Goal: Ask a question

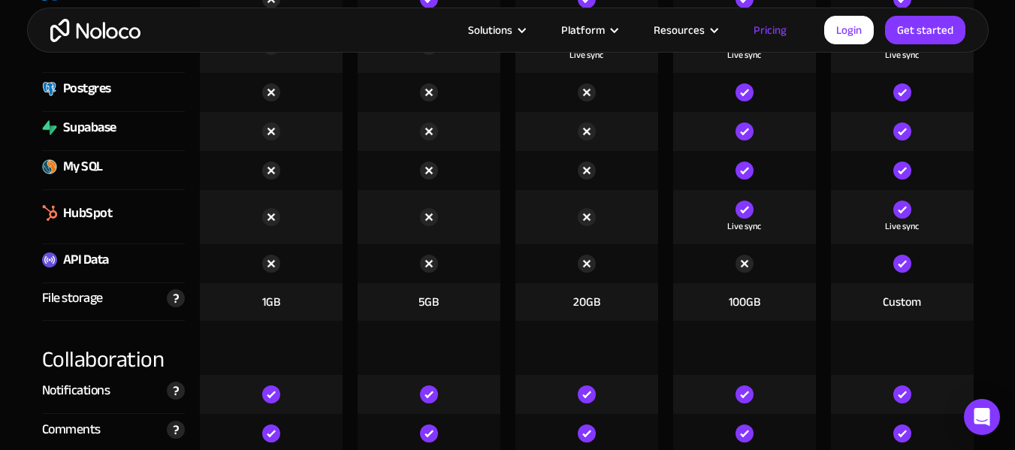
scroll to position [2629, 0]
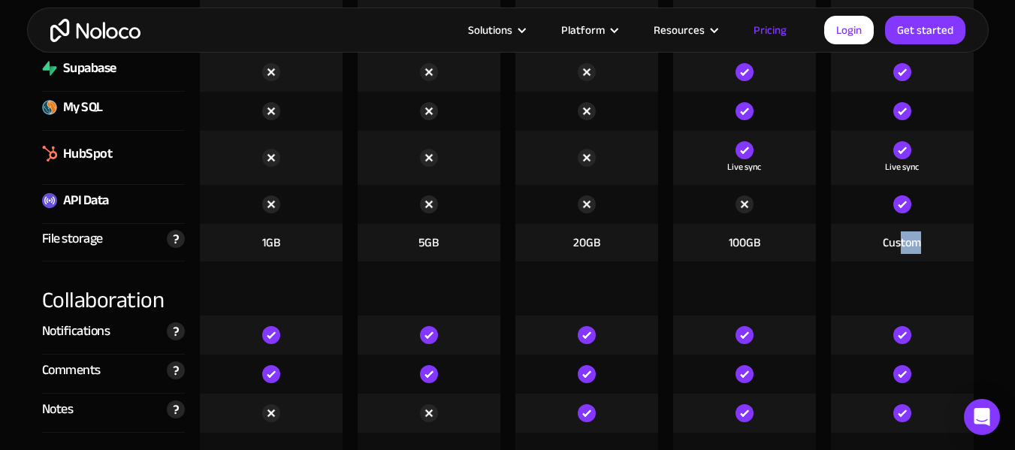
drag, startPoint x: 910, startPoint y: 242, endPoint x: 936, endPoint y: 242, distance: 26.3
click at [936, 242] on div "Custom" at bounding box center [902, 243] width 143 height 38
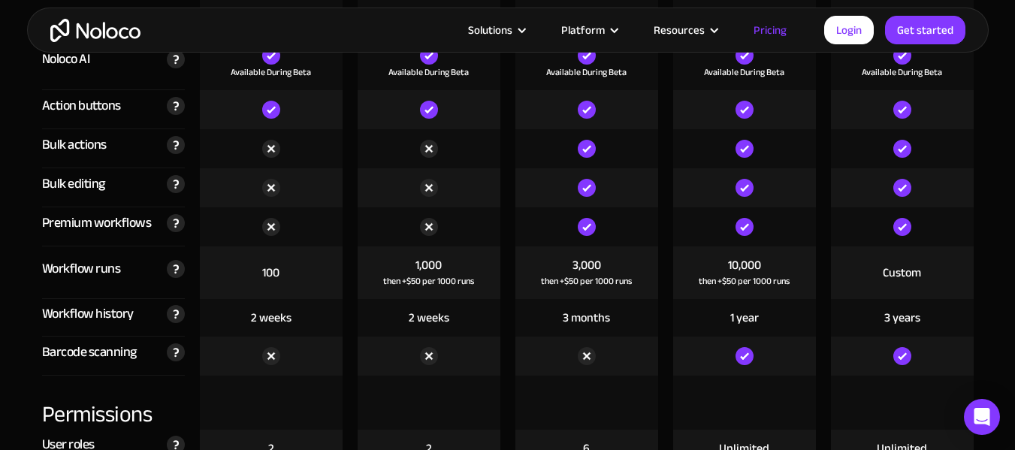
scroll to position [3155, 0]
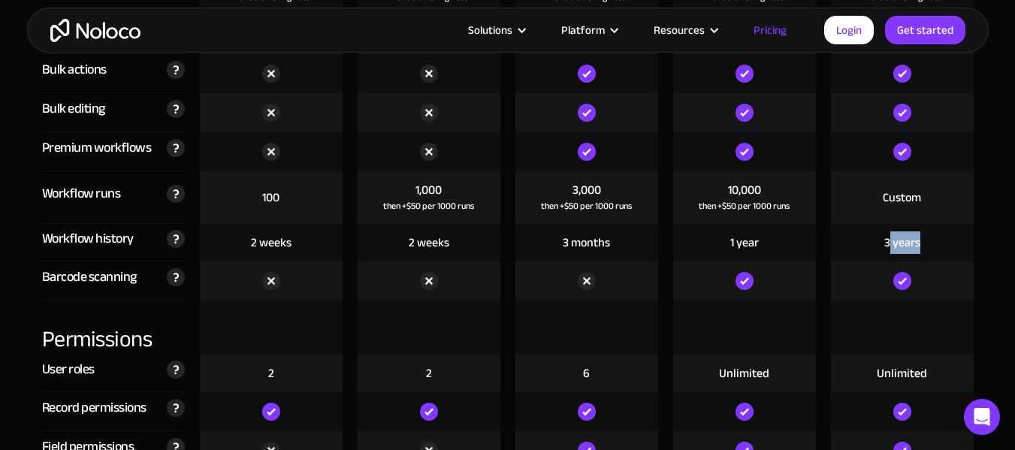
drag, startPoint x: 892, startPoint y: 246, endPoint x: 935, endPoint y: 239, distance: 44.1
click at [935, 239] on div "3 years" at bounding box center [902, 243] width 143 height 38
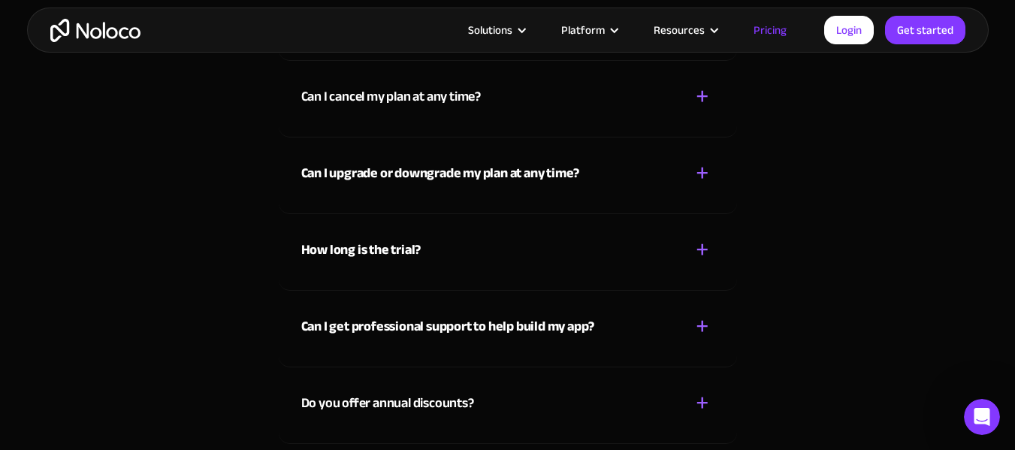
scroll to position [0, 0]
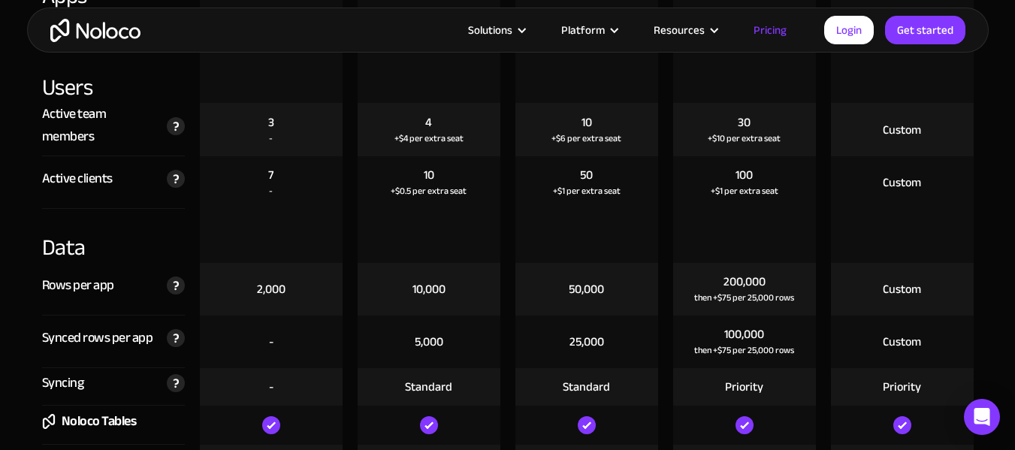
scroll to position [1943, 0]
click at [980, 412] on icon "Open Intercom Messenger" at bounding box center [981, 417] width 17 height 20
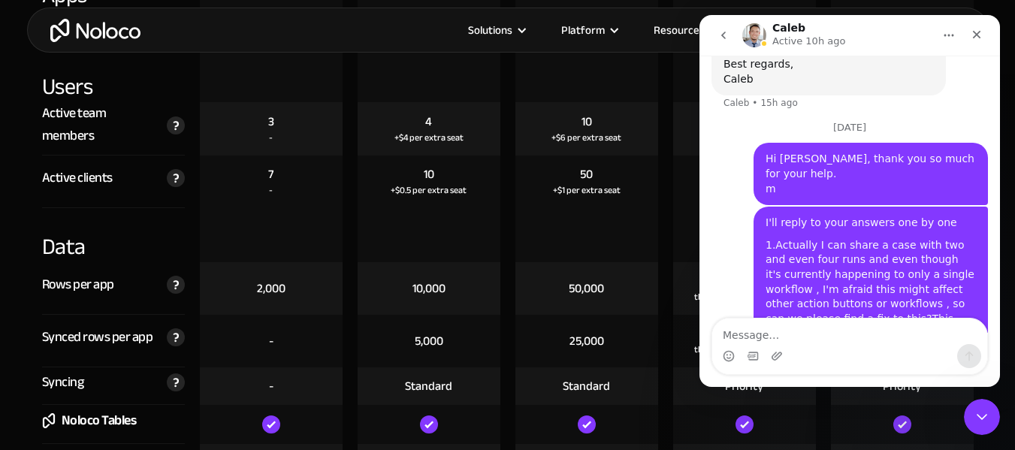
scroll to position [7027, 0]
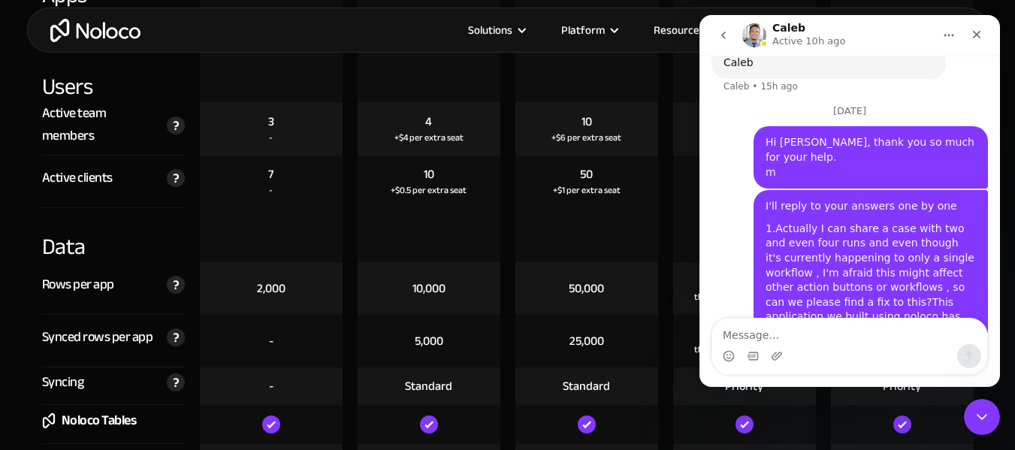
click at [721, 36] on icon "go back" at bounding box center [723, 35] width 12 height 12
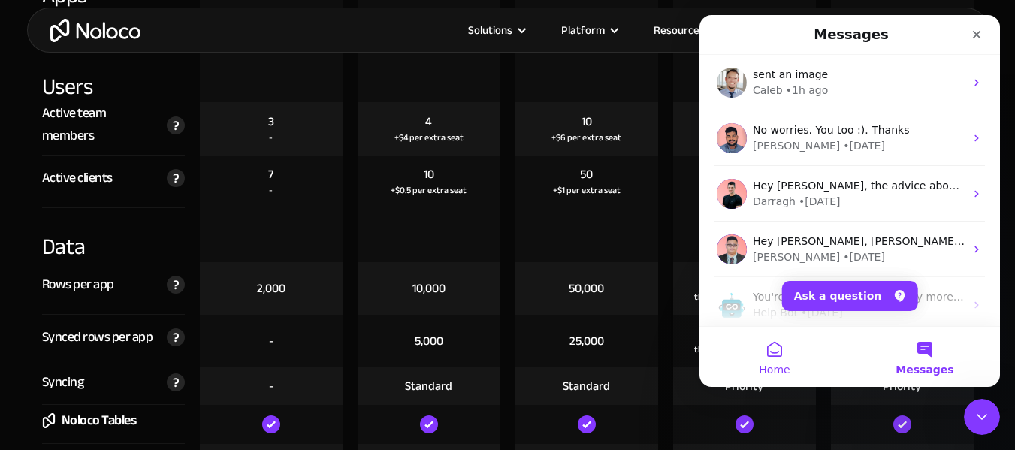
click at [780, 355] on button "Home" at bounding box center [774, 357] width 150 height 60
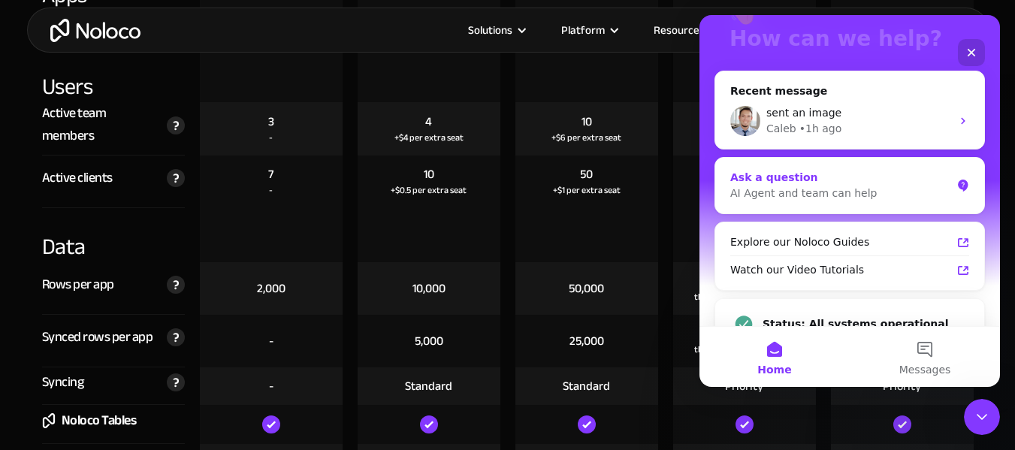
scroll to position [151, 0]
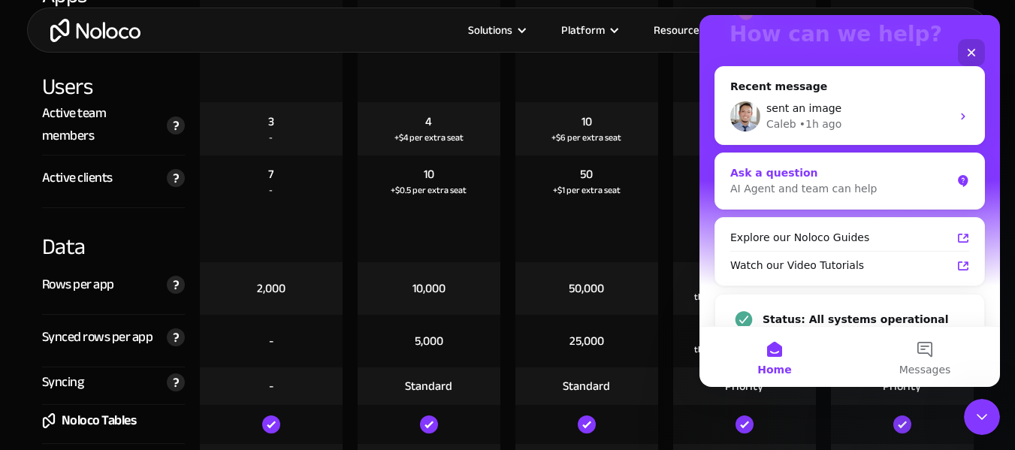
click at [817, 181] on div "AI Agent and team can help" at bounding box center [840, 189] width 221 height 16
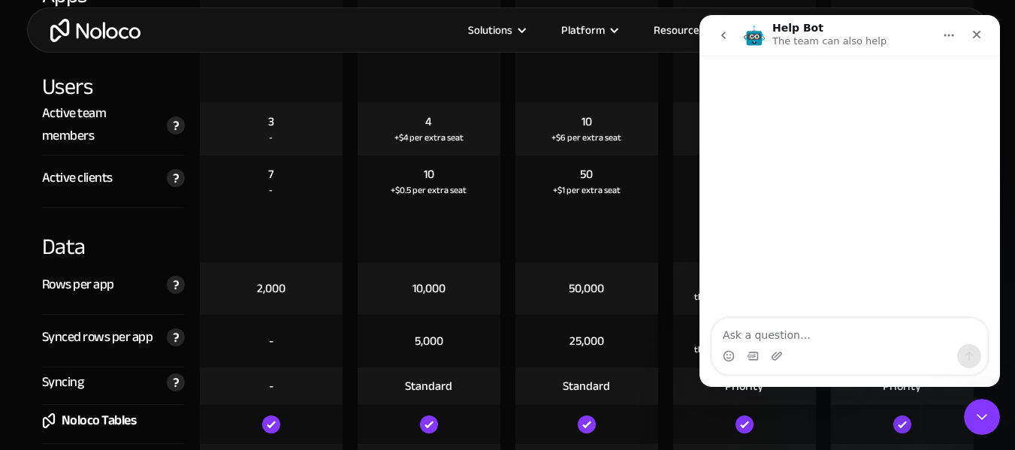
scroll to position [0, 0]
type textarea "i"
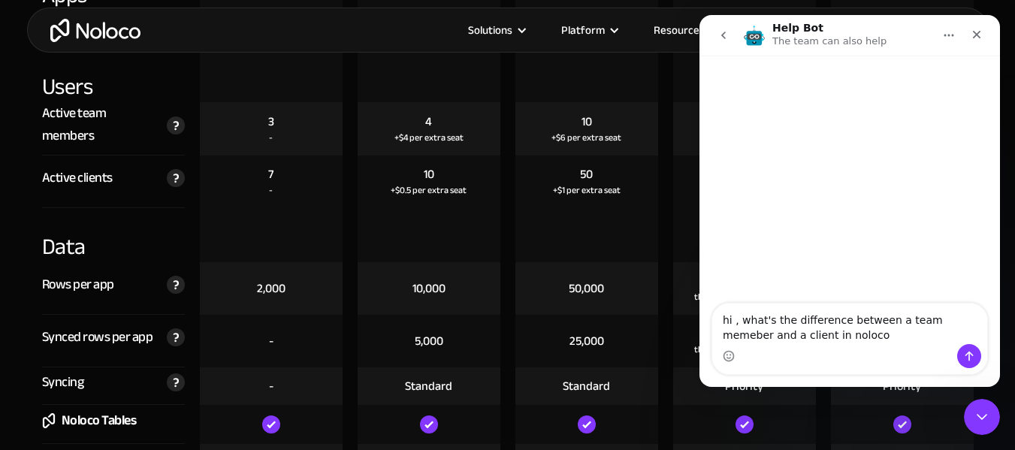
type textarea "hi , what's the difference between a team memeber and a client in noloco?"
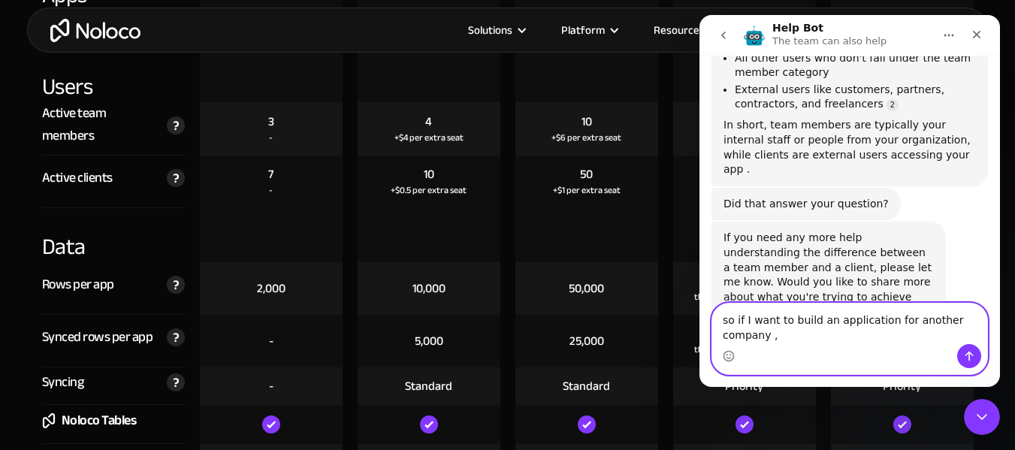
scroll to position [291, 0]
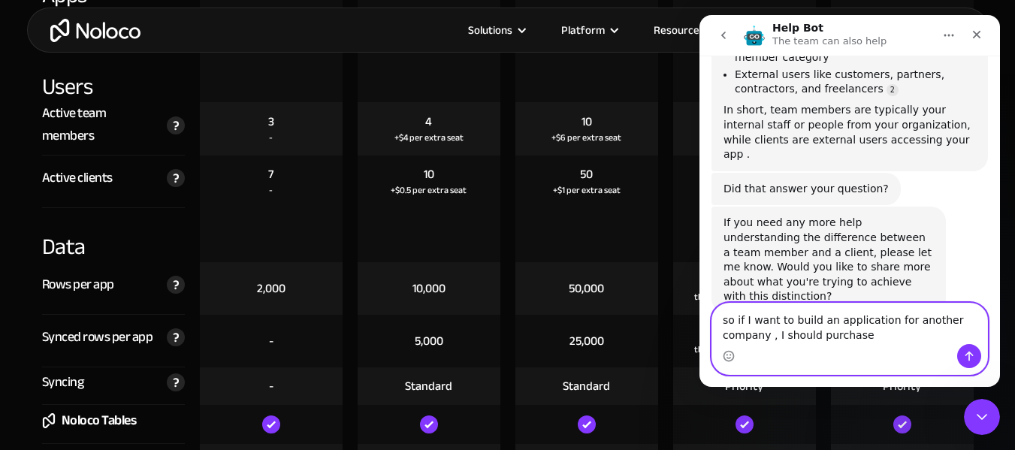
type textarea "so if I want to build an application for another company , I should purchase"
drag, startPoint x: 814, startPoint y: 334, endPoint x: 1397, endPoint y: 321, distance: 583.1
click html "Help Bot The team can also help Let us know if we can help with anything as you…"
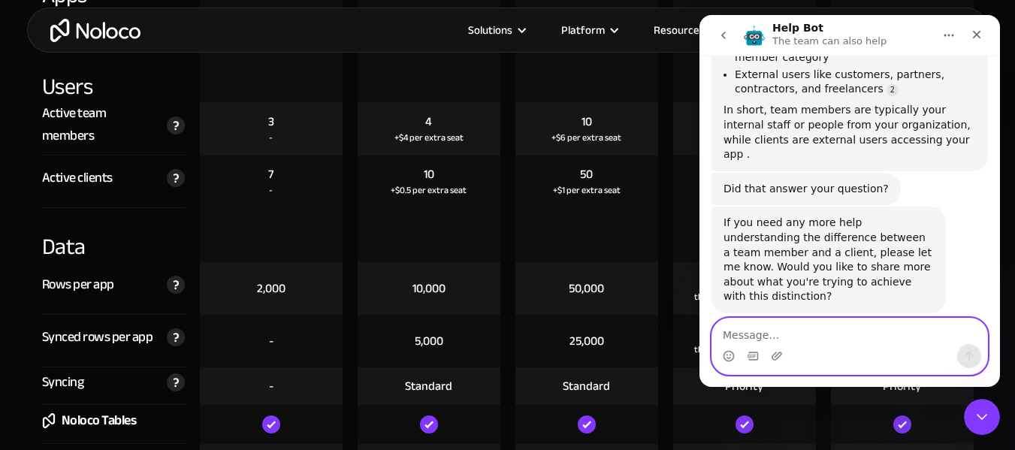
scroll to position [276, 0]
